Goal: Share content: Share content

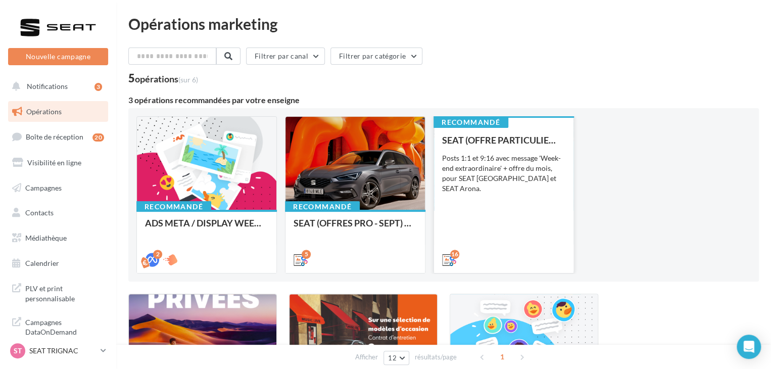
click at [462, 229] on div "SEAT (OFFRE PARTICULIER - SEPT) - SOCIAL MEDIA Posts 1:1 et 9:16 avec message '…" at bounding box center [503, 199] width 123 height 129
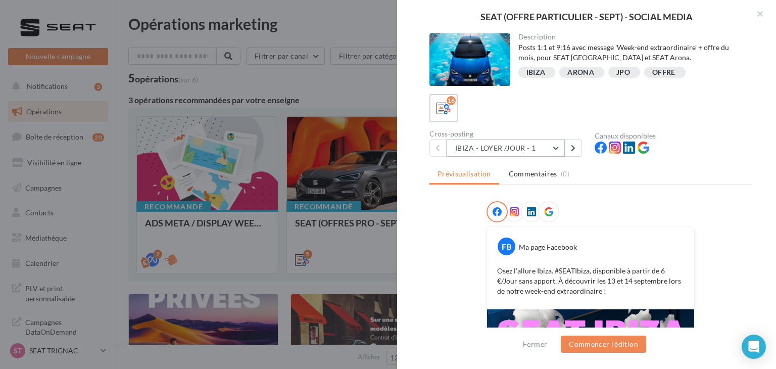
click at [535, 138] on div "Cross-posting IBIZA - LOYER /JOUR - 1 IBIZA - LOYER /JOUR - 1 IBIZA - LOYER /JO…" at bounding box center [511, 143] width 165 height 26
click at [542, 151] on button "IBIZA - LOYER /JOUR - 1" at bounding box center [505, 147] width 118 height 17
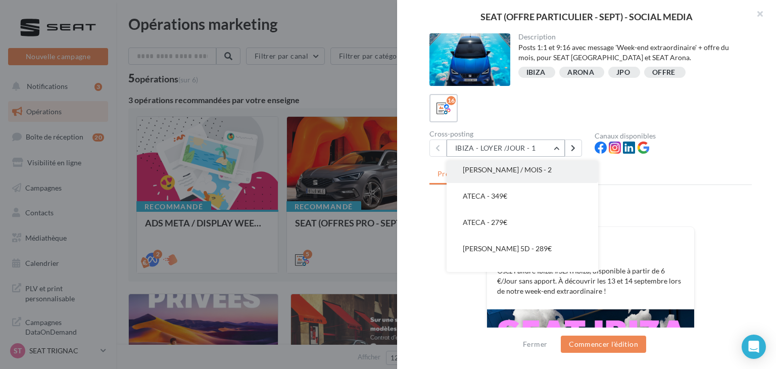
scroll to position [303, 0]
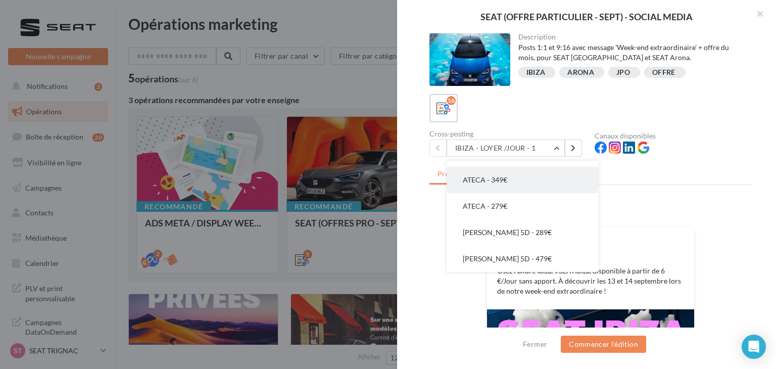
click at [540, 184] on button "ATECA - 349€" at bounding box center [522, 180] width 152 height 26
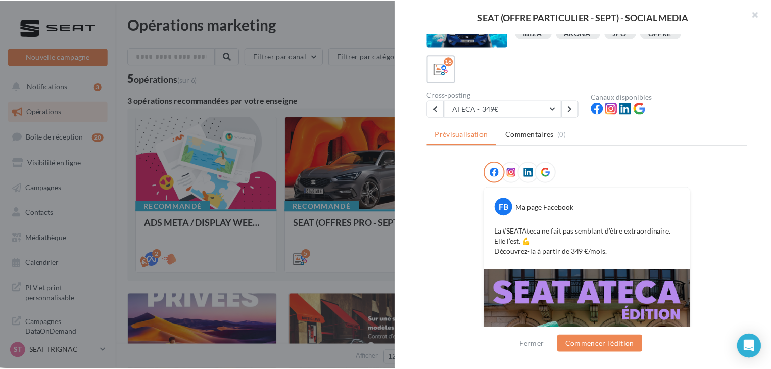
scroll to position [152, 0]
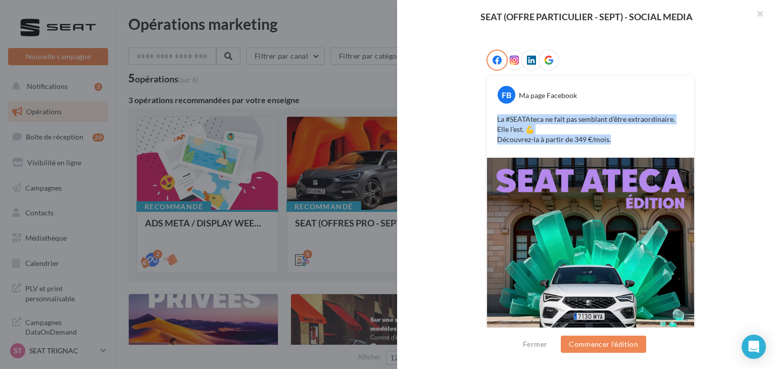
drag, startPoint x: 613, startPoint y: 140, endPoint x: 575, endPoint y: 109, distance: 49.2
click at [493, 123] on div "La #SEATAteca ne fait pas semblant d’être extraordinaire. Elle l’est. 💪 Découvr…" at bounding box center [590, 129] width 202 height 35
click at [624, 138] on p "La #SEATAteca ne fait pas semblant d’être extraordinaire. Elle l’est. 💪 Découvr…" at bounding box center [590, 129] width 187 height 30
click at [616, 141] on p "La #SEATAteca ne fait pas semblant d’être extraordinaire. Elle l’est. 💪 Découvr…" at bounding box center [590, 129] width 187 height 30
drag, startPoint x: 620, startPoint y: 141, endPoint x: 506, endPoint y: 119, distance: 116.4
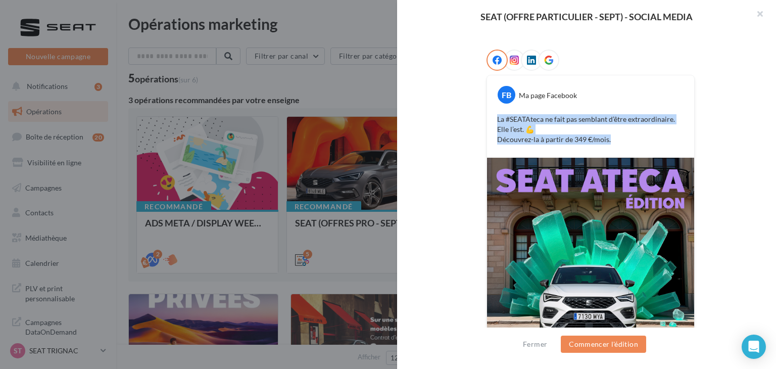
click at [489, 118] on div "La #SEATAteca ne fait pas semblant d’être extraordinaire. Elle l’est. 💪 Découvr…" at bounding box center [590, 129] width 202 height 35
copy p "La #SEATAteca ne fait pas semblant d’être extraordinaire. Elle l’est. 💪 Découvr…"
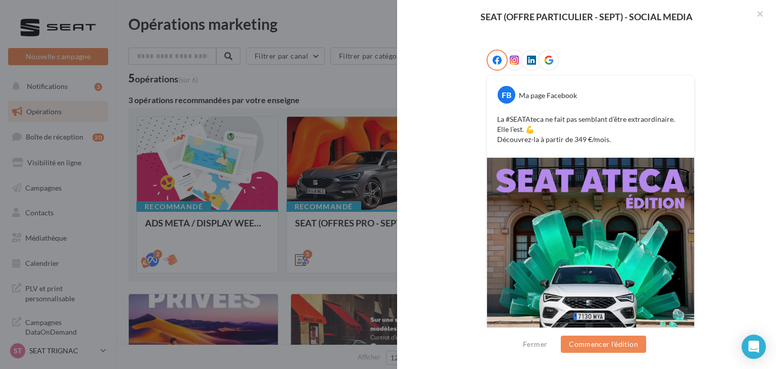
drag, startPoint x: 253, startPoint y: 157, endPoint x: 214, endPoint y: 190, distance: 51.5
click at [253, 158] on div at bounding box center [388, 184] width 776 height 369
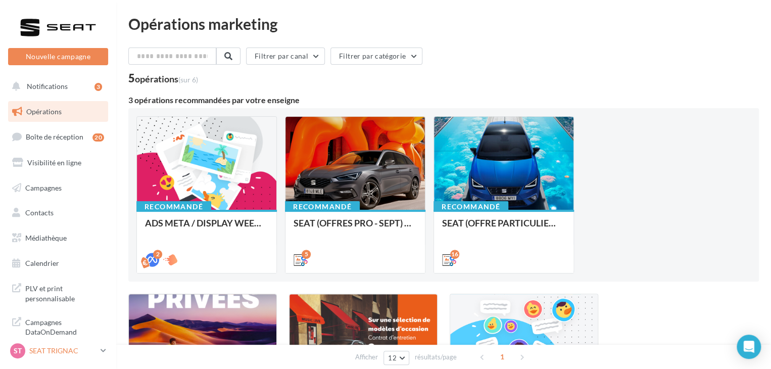
click at [101, 343] on link "ST SEAT TRIGNAC SEAT-[GEOGRAPHIC_DATA]" at bounding box center [58, 350] width 100 height 19
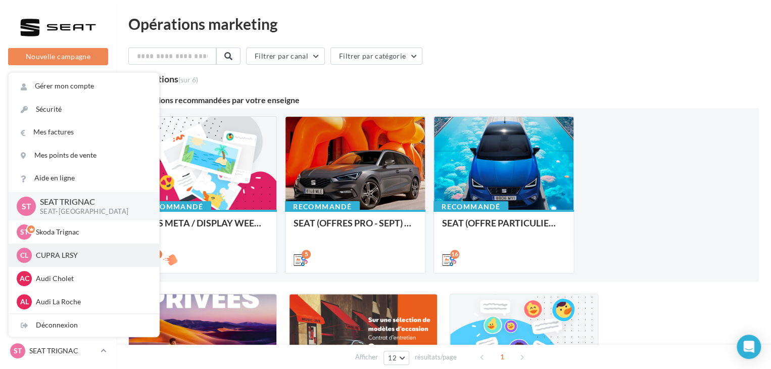
click at [68, 258] on p "CUPRA LRSY" at bounding box center [91, 255] width 111 height 10
